Goal: Use online tool/utility: Use online tool/utility

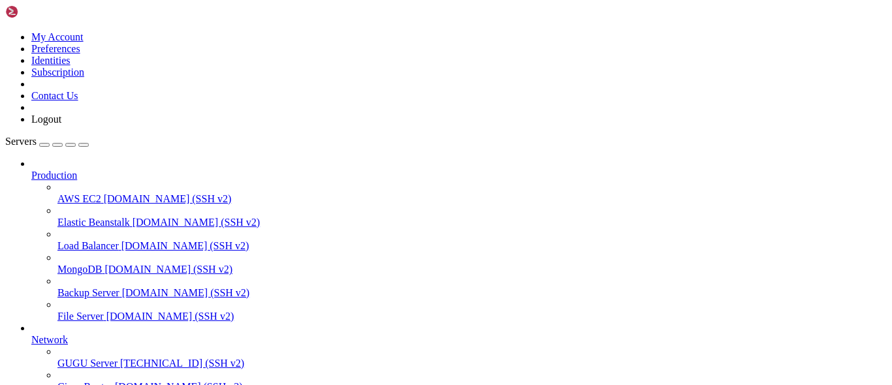
scroll to position [72, 0]
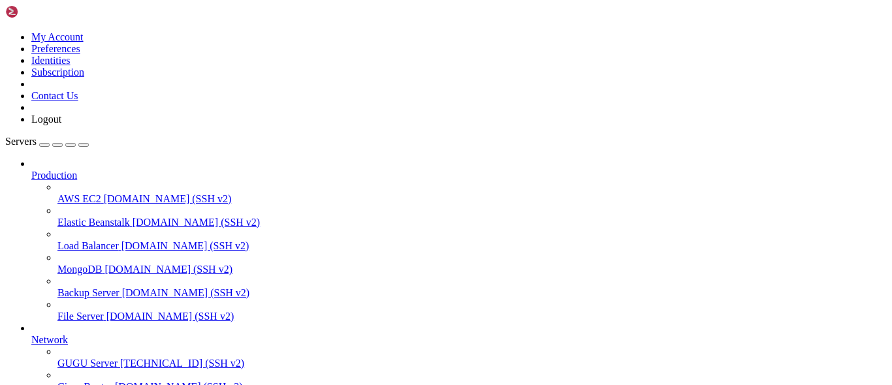
scroll to position [123, 0]
drag, startPoint x: 35, startPoint y: 891, endPoint x: 21, endPoint y: 881, distance: 17.8
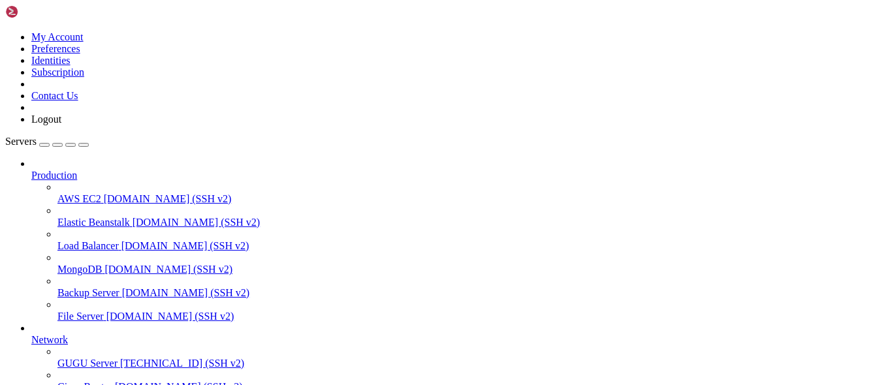
copy x-row "1a3417c0f9a2"
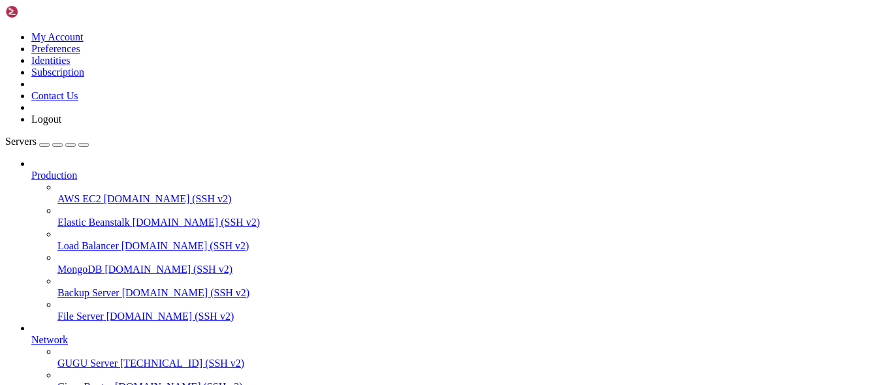
drag, startPoint x: 217, startPoint y: 884, endPoint x: 181, endPoint y: 895, distance: 37.6
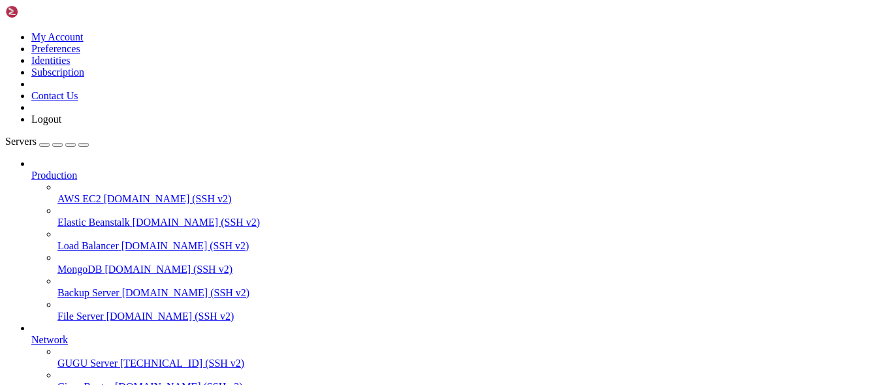
drag, startPoint x: 197, startPoint y: 901, endPoint x: 139, endPoint y: 919, distance: 60.9
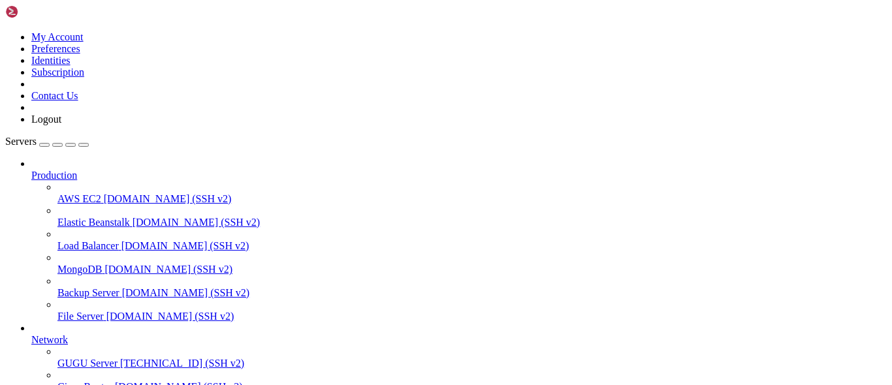
copy x-row "e57dbefb847f"
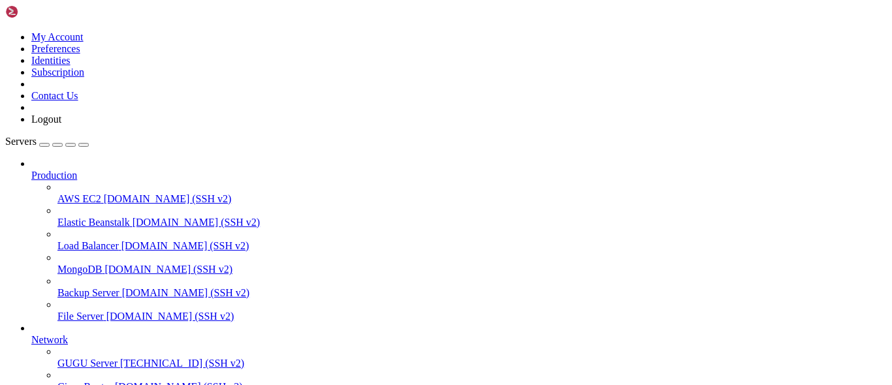
scroll to position [307, 0]
drag, startPoint x: 242, startPoint y: 893, endPoint x: 232, endPoint y: 912, distance: 21.6
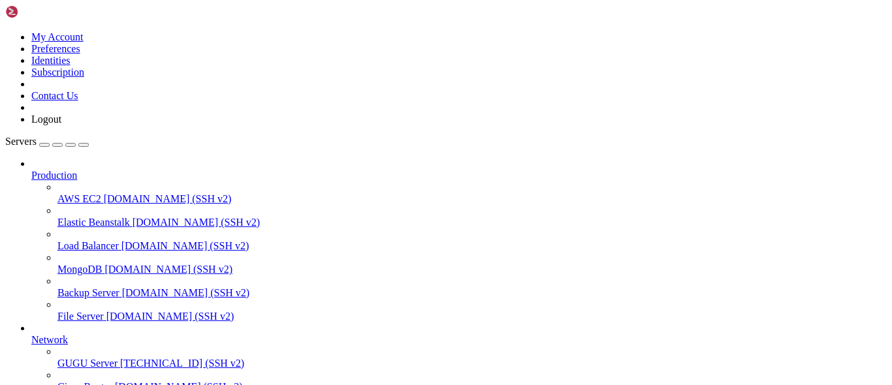
drag, startPoint x: 192, startPoint y: 854, endPoint x: 160, endPoint y: 869, distance: 35.1
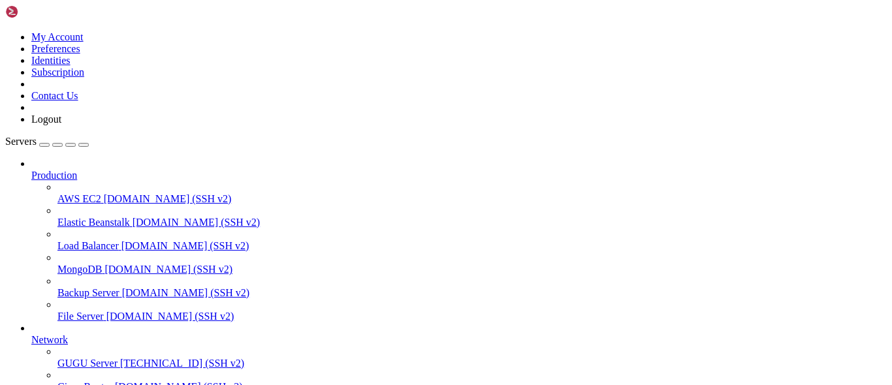
copy x-row "c6c26b2dfe73"
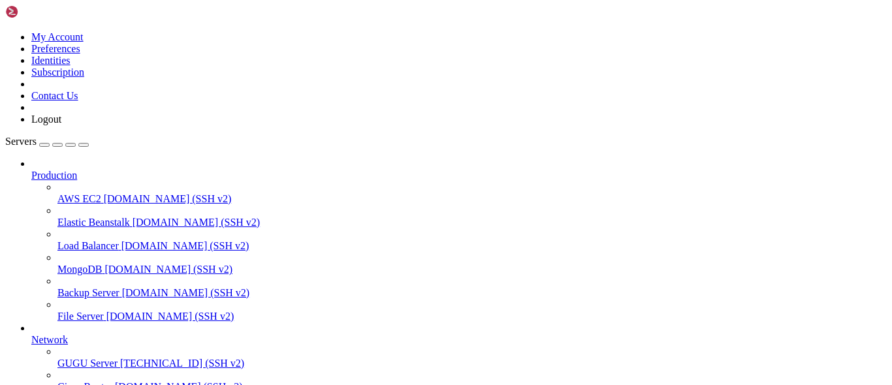
scroll to position [444, 0]
drag, startPoint x: 206, startPoint y: 909, endPoint x: 192, endPoint y: 926, distance: 22.2
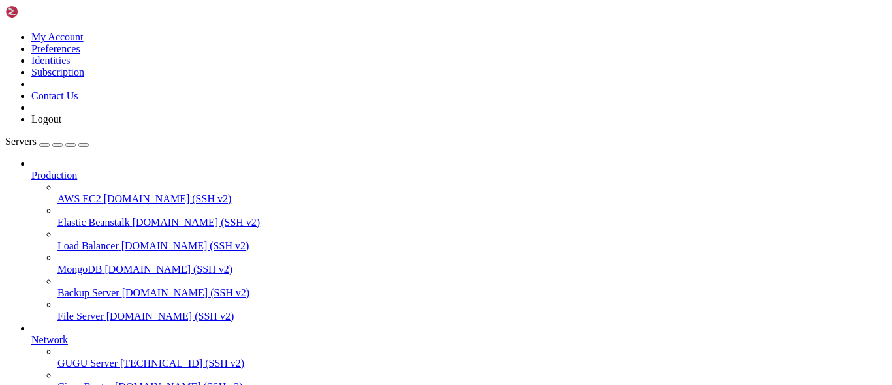
drag, startPoint x: 199, startPoint y: 974, endPoint x: 163, endPoint y: 969, distance: 36.9
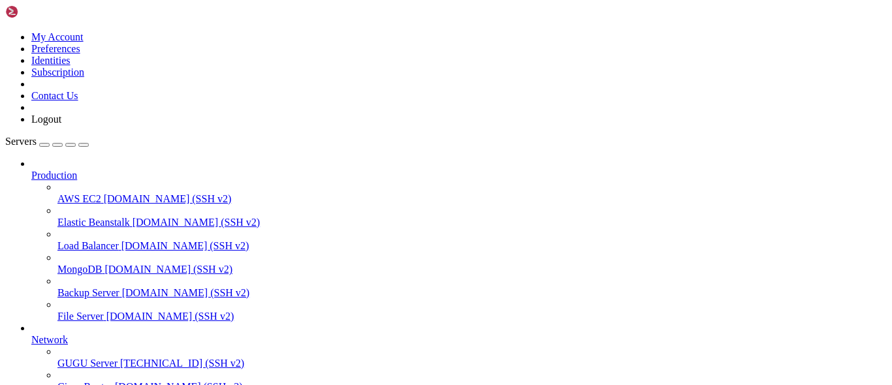
scroll to position [555, 0]
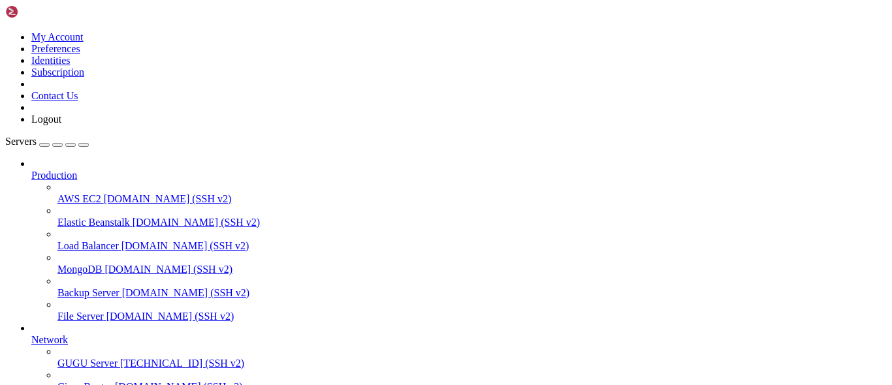
scroll to position [0, 0]
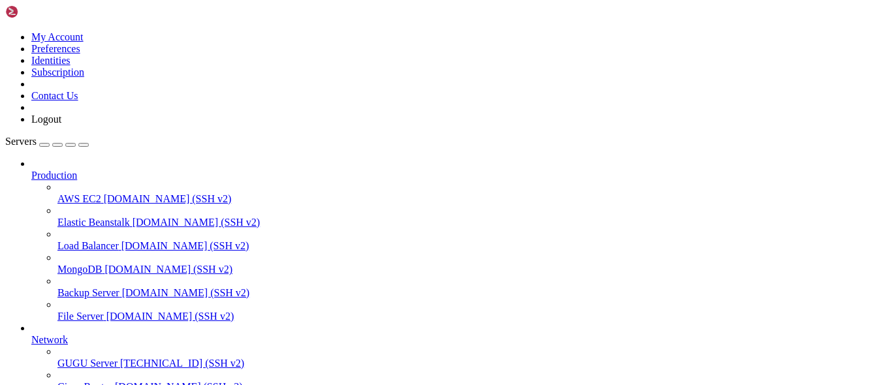
copy x-row "dfaec3afba3e"
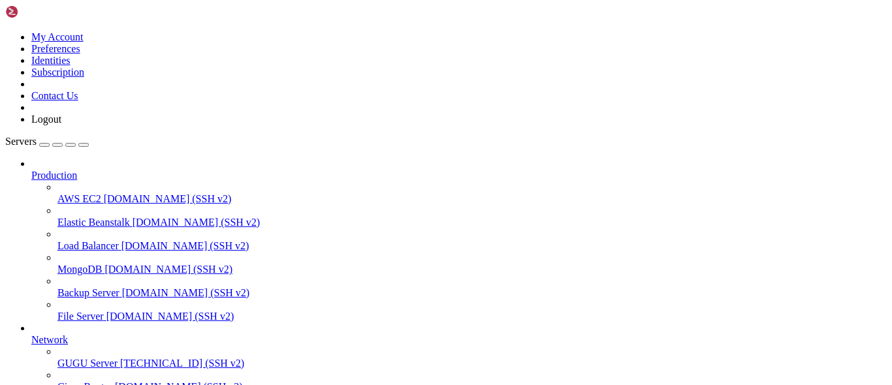
drag, startPoint x: 199, startPoint y: 748, endPoint x: 184, endPoint y: 769, distance: 26.1
drag, startPoint x: 163, startPoint y: 814, endPoint x: 144, endPoint y: 834, distance: 27.3
